Goal: Obtain resource: Download file/media

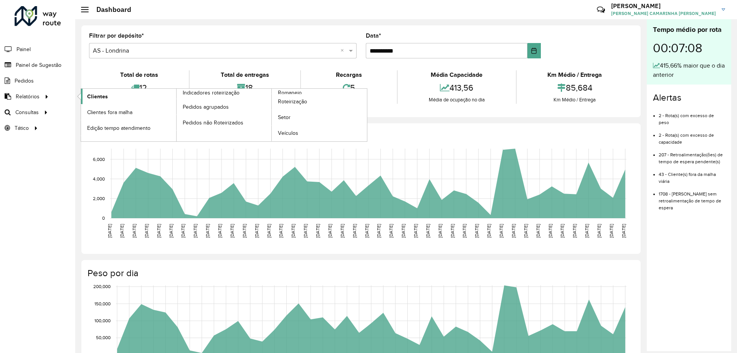
click at [90, 97] on span "Clientes" at bounding box center [97, 96] width 21 height 8
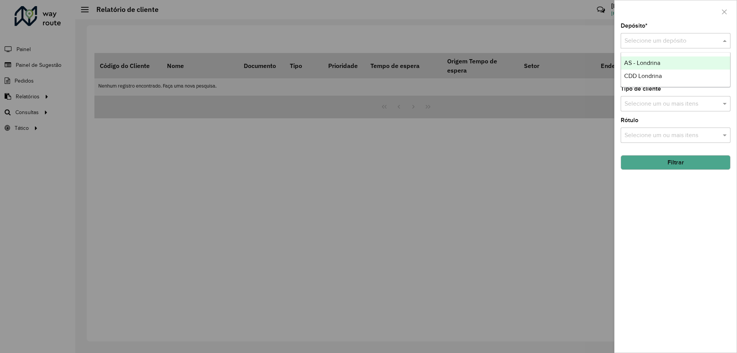
click at [654, 39] on input "text" at bounding box center [667, 40] width 87 height 9
click at [641, 73] on span "CDD Londrina" at bounding box center [643, 76] width 38 height 7
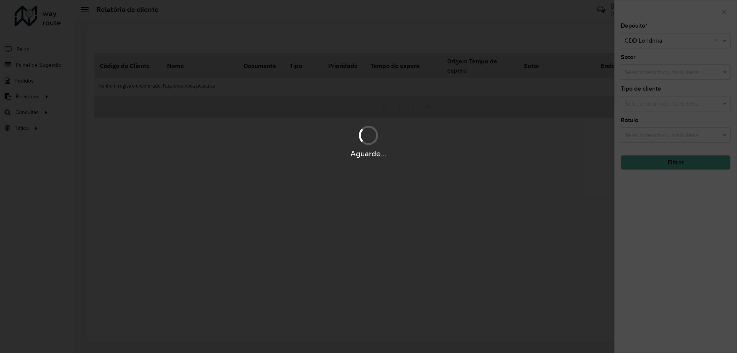
click at [675, 159] on div "Aguarde..." at bounding box center [368, 153] width 737 height 12
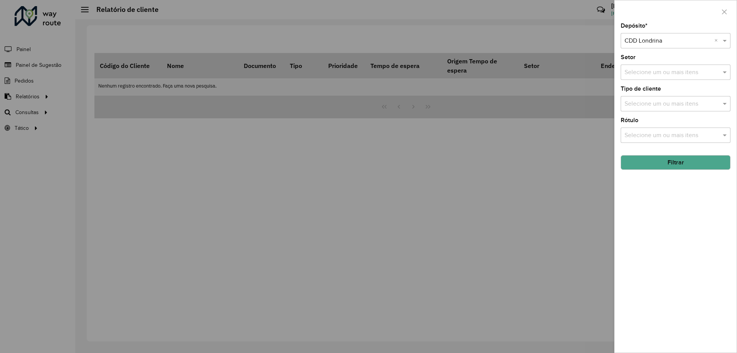
click at [675, 163] on button "Filtrar" at bounding box center [676, 162] width 110 height 15
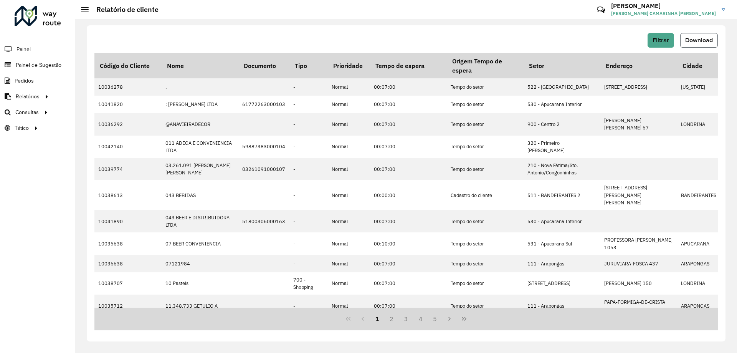
click at [691, 41] on span "Download" at bounding box center [699, 40] width 28 height 7
